Goal: Task Accomplishment & Management: Complete application form

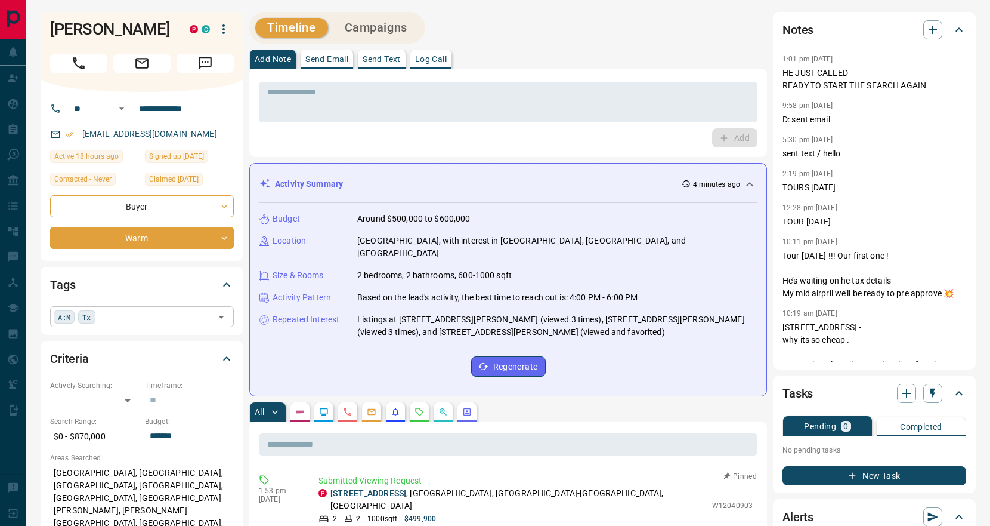
click at [137, 317] on input "text" at bounding box center [155, 316] width 112 height 13
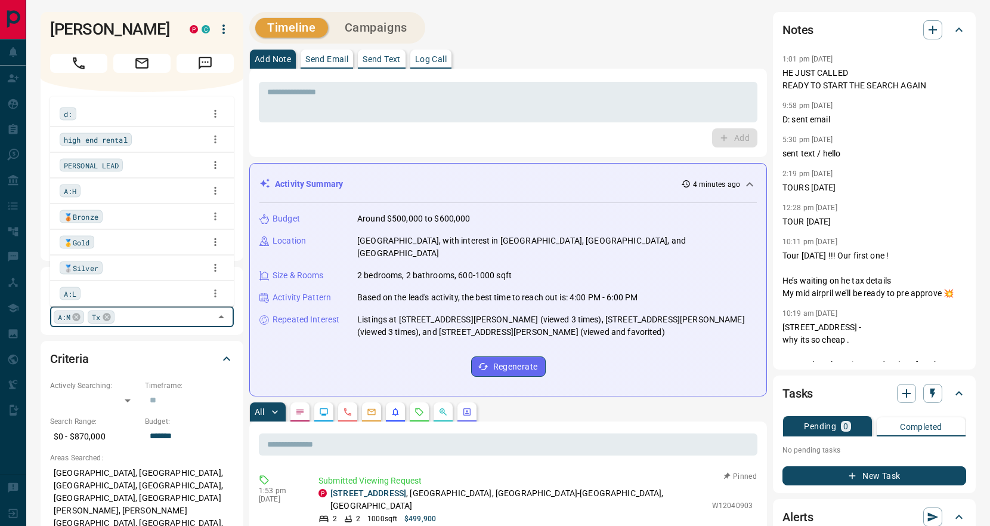
scroll to position [179, 0]
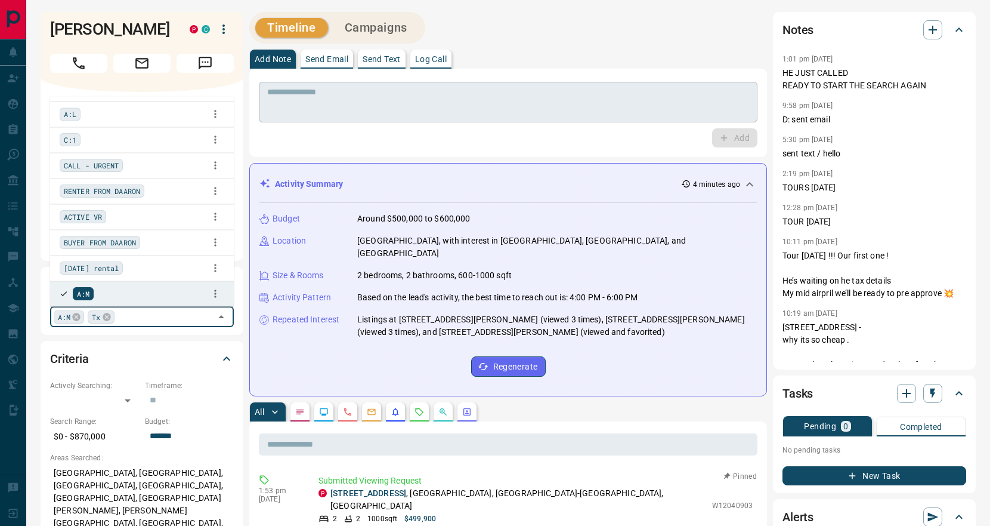
click at [370, 106] on textarea at bounding box center [508, 102] width 482 height 30
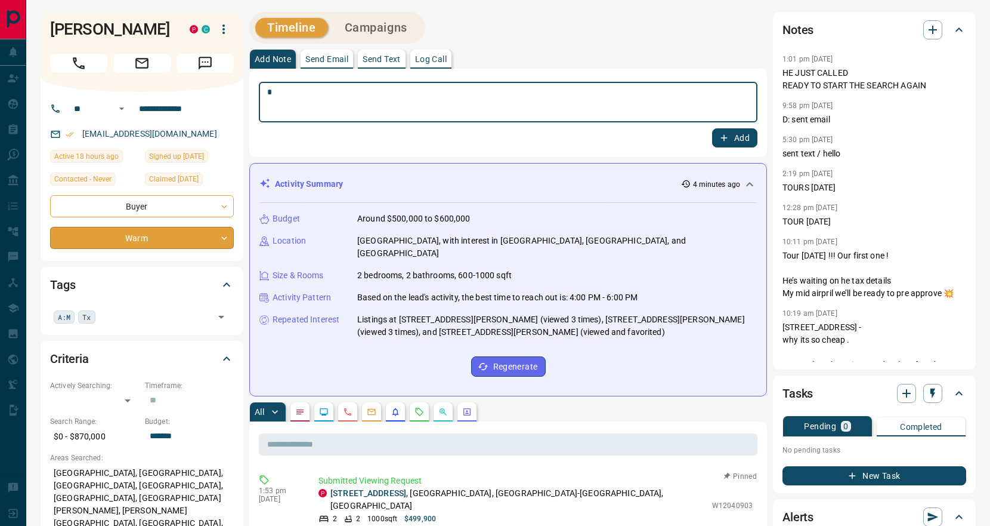
type textarea "*"
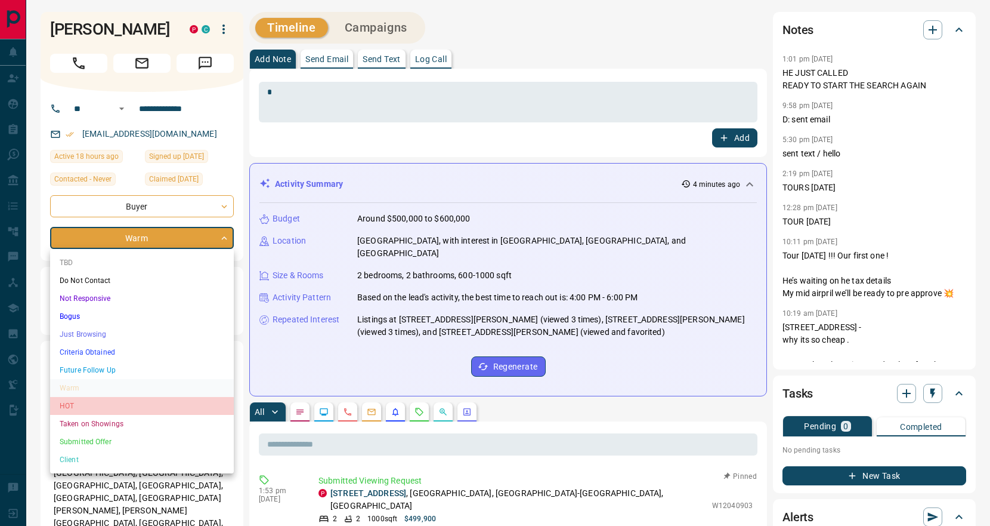
click at [108, 401] on li "HOT" at bounding box center [142, 406] width 184 height 18
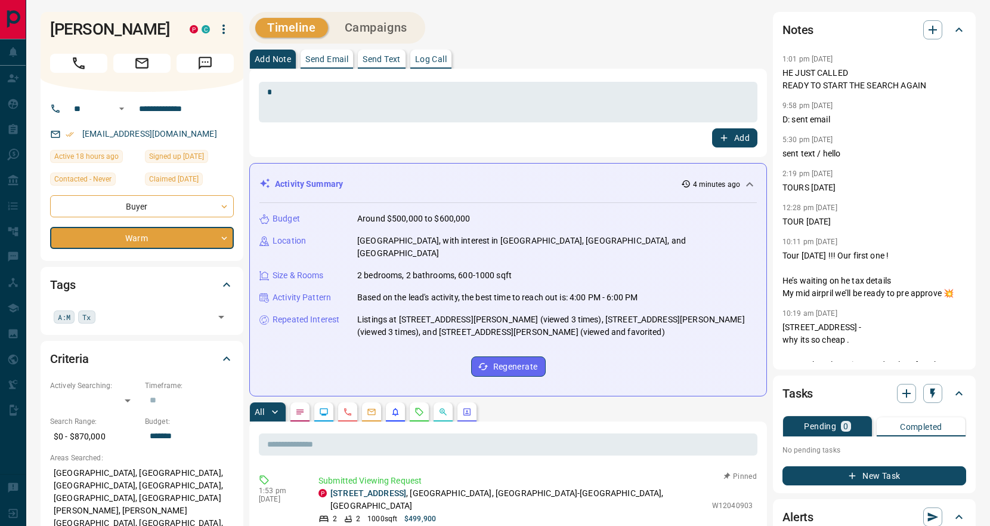
type input "*"
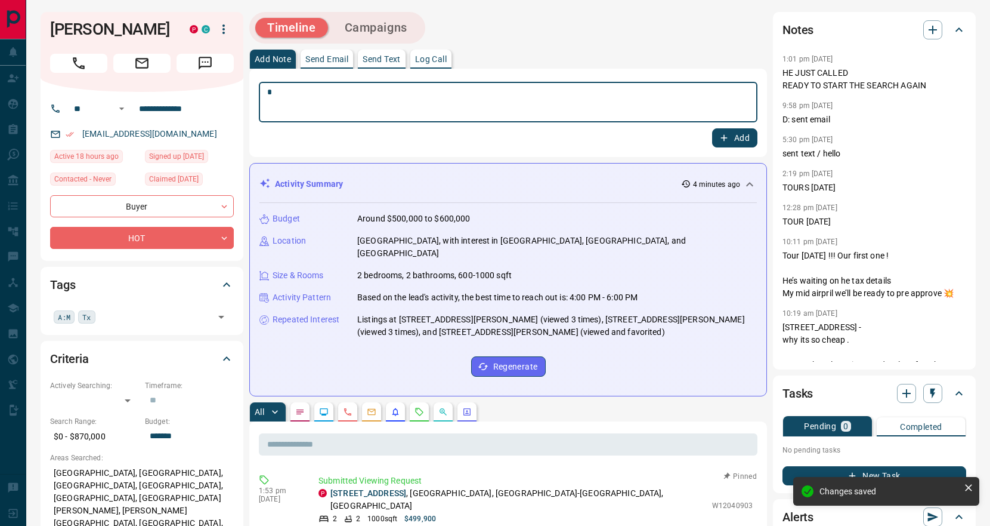
drag, startPoint x: 307, startPoint y: 100, endPoint x: 236, endPoint y: 90, distance: 71.1
click at [696, 112] on textarea at bounding box center [508, 102] width 482 height 30
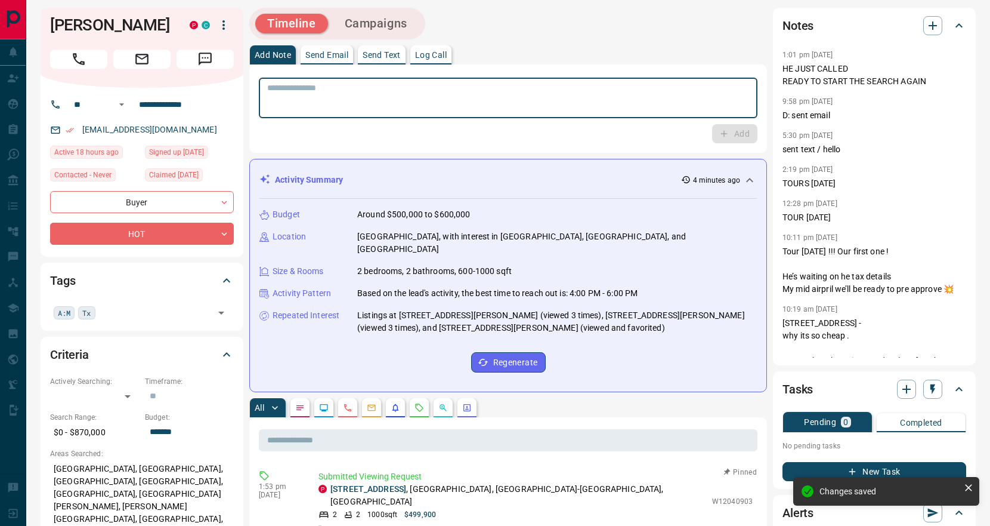
scroll to position [0, 0]
